Goal: Find specific page/section: Find specific page/section

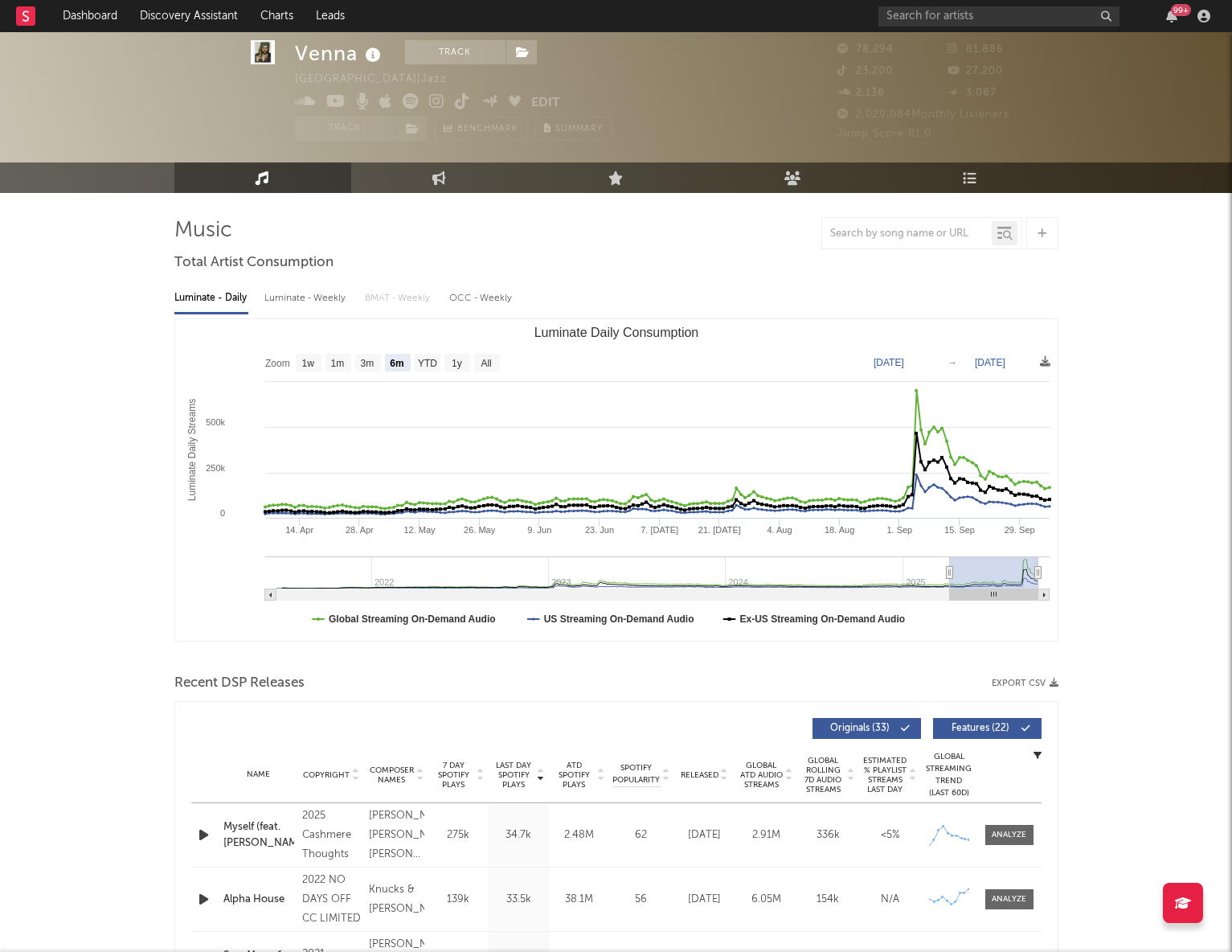
select select "6m"
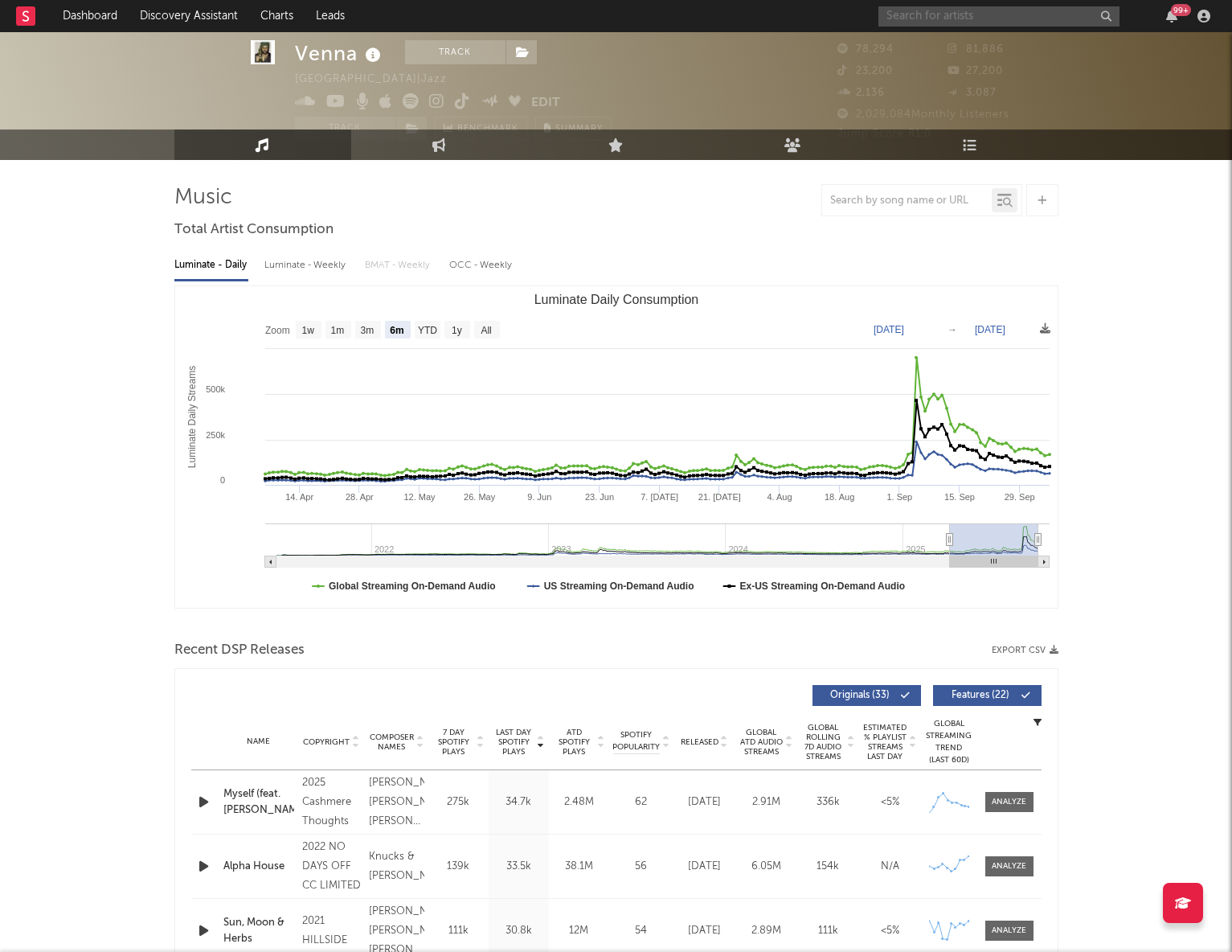
click at [1036, 11] on input "text" at bounding box center [999, 17] width 241 height 20
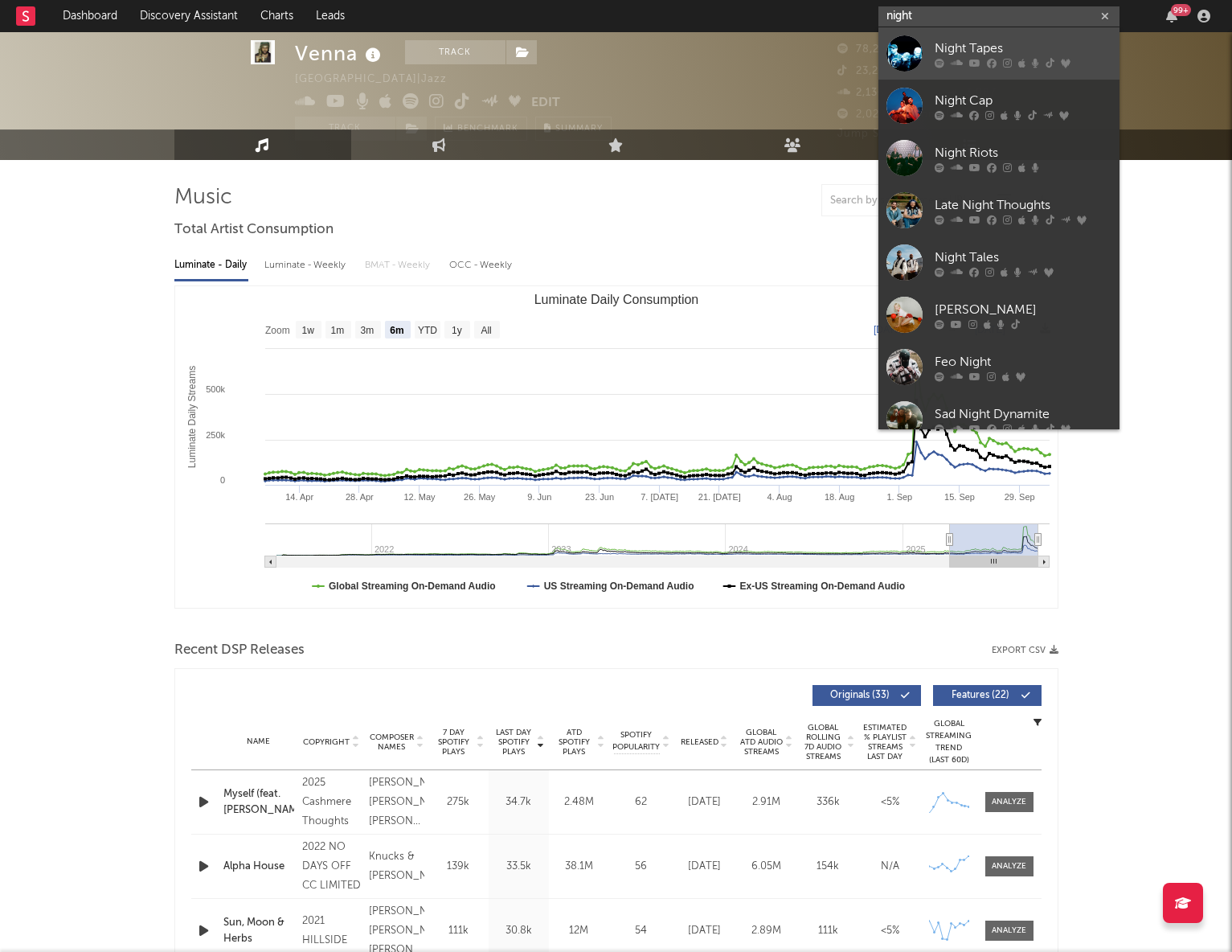
type input "night"
click at [1046, 48] on div "Night Tapes" at bounding box center [1023, 48] width 176 height 20
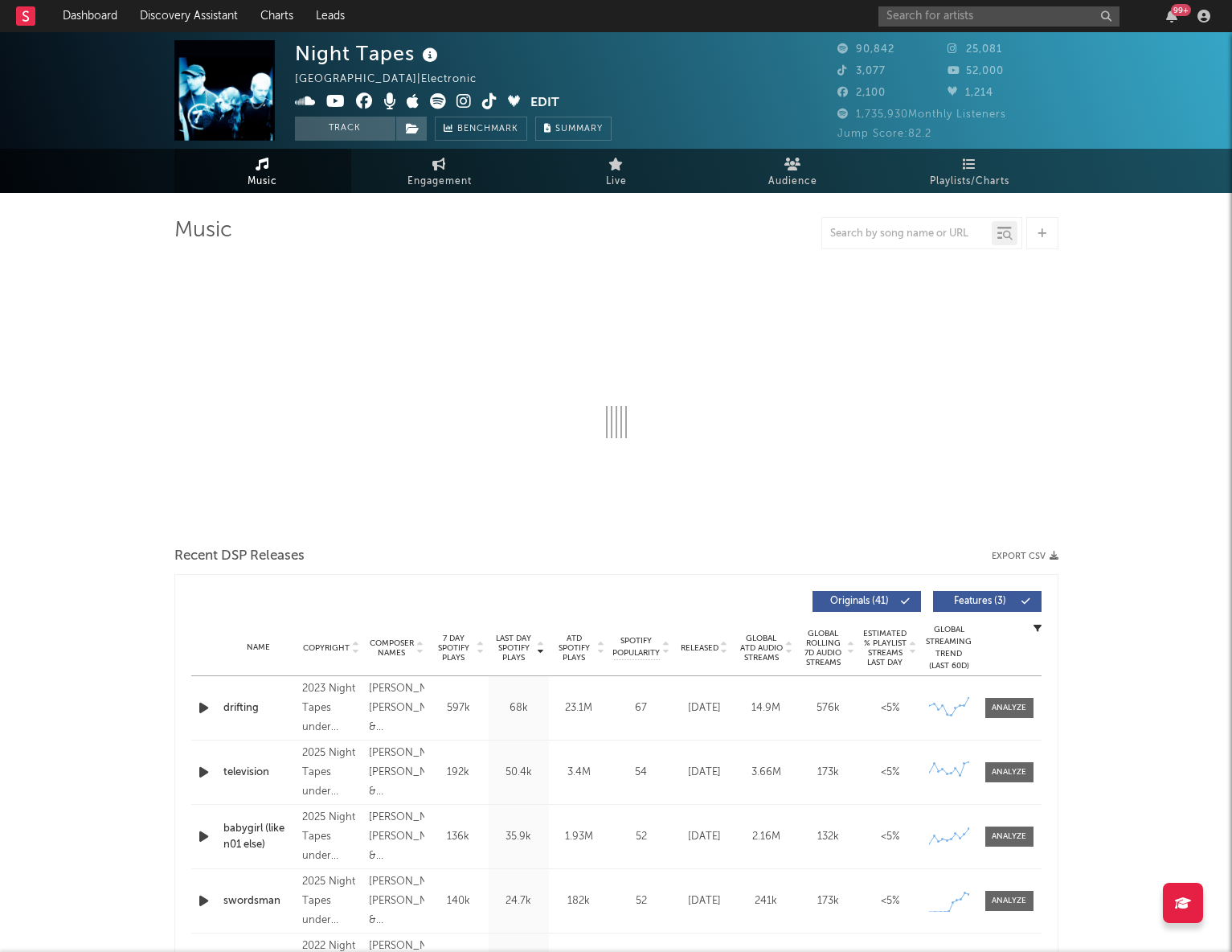
select select "6m"
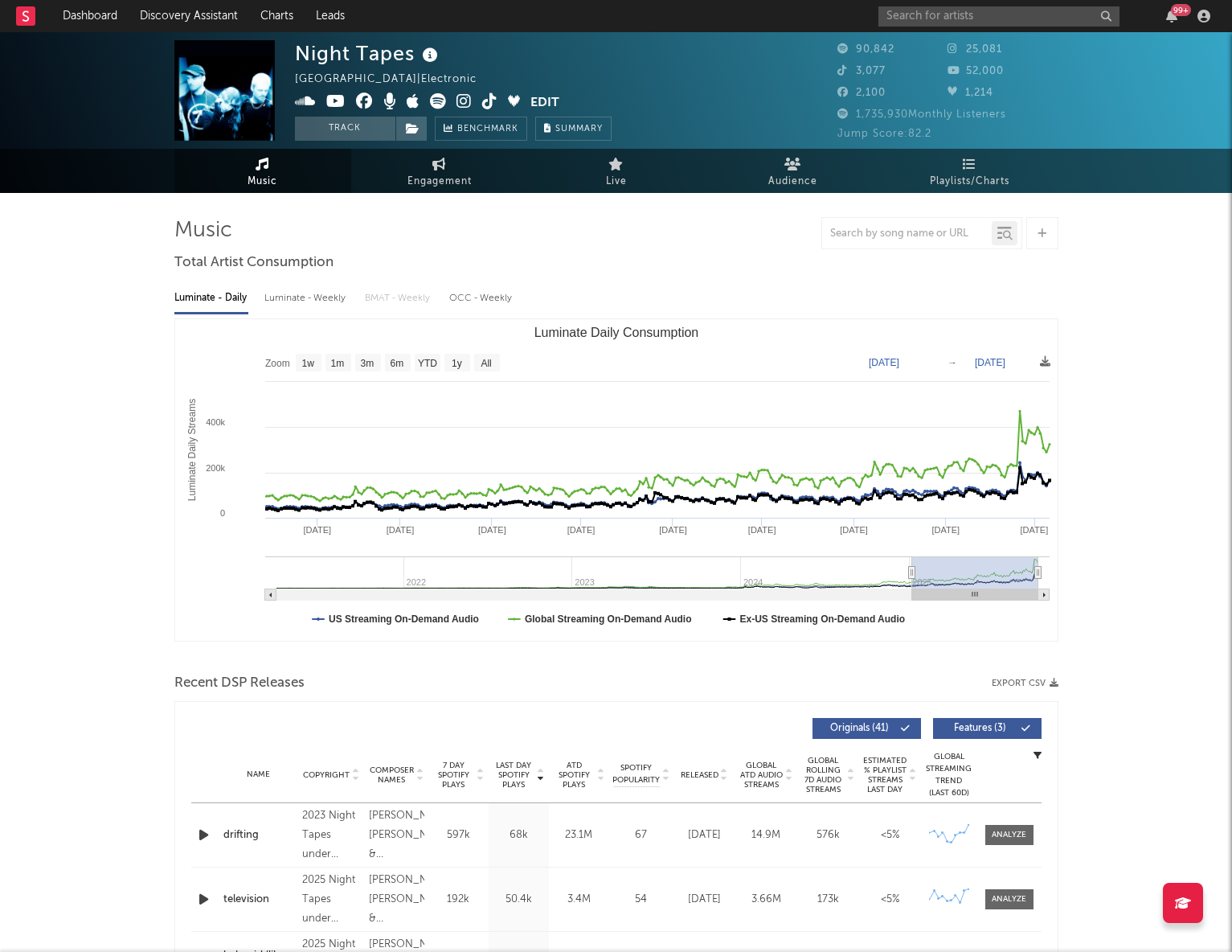
type input "[DATE]"
drag, startPoint x: 953, startPoint y: 568, endPoint x: 908, endPoint y: 568, distance: 45.0
click at [908, 568] on icon "Luminate Daily Consumption" at bounding box center [908, 573] width 7 height 12
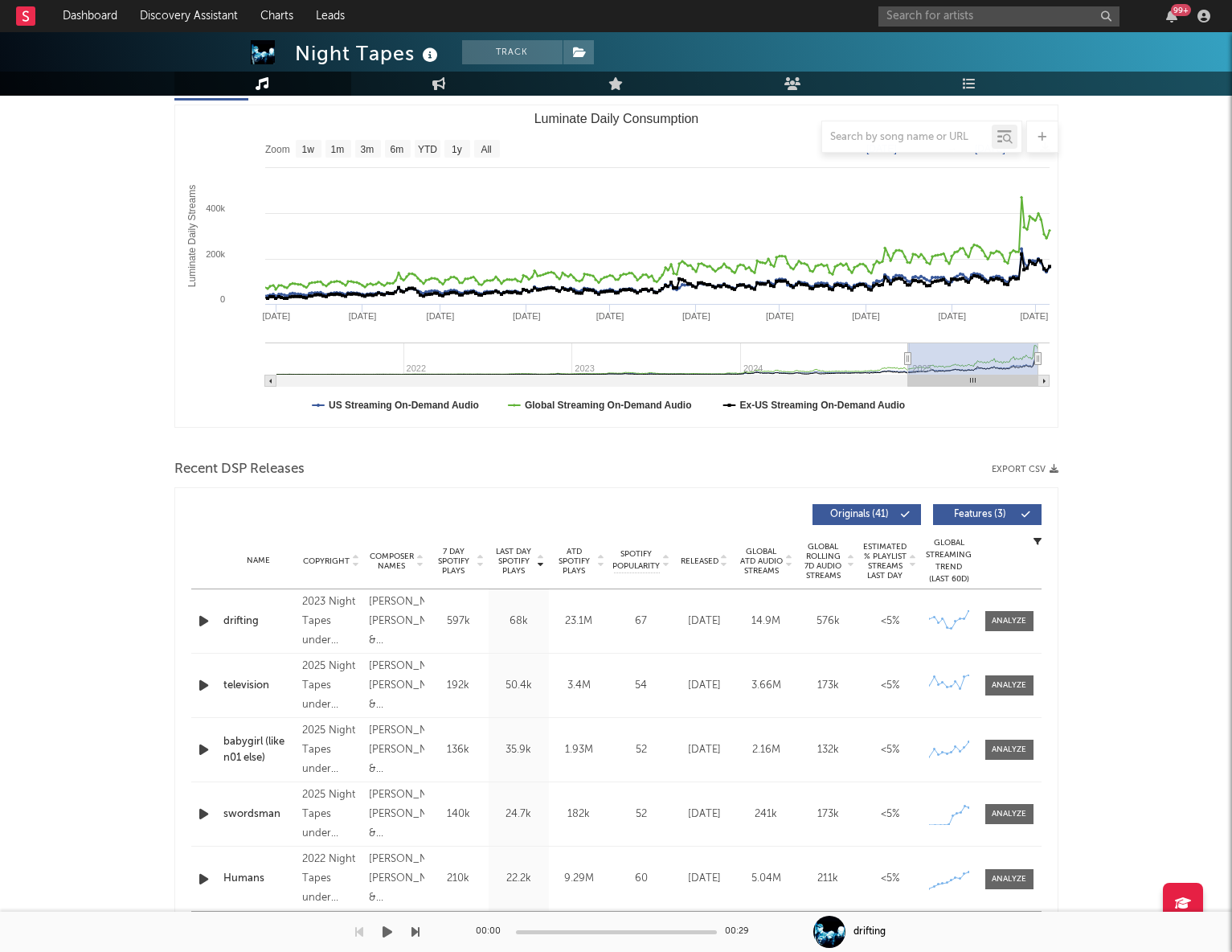
scroll to position [212, 0]
